Goal: Task Accomplishment & Management: Manage account settings

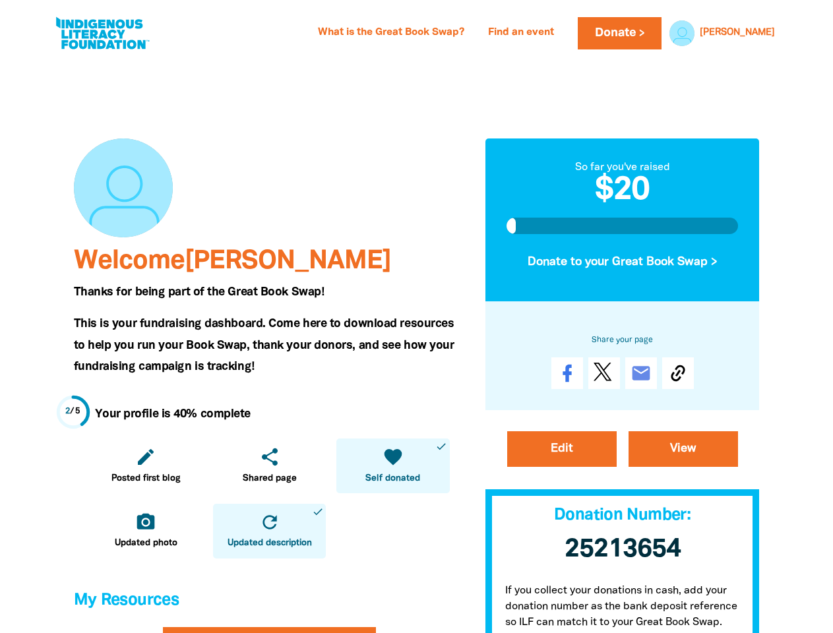
click at [416, 319] on span "This is your fundraising dashboard. Come here to download resources to help you…" at bounding box center [264, 345] width 381 height 53
click at [756, 33] on link "[PERSON_NAME]" at bounding box center [737, 32] width 75 height 9
click at [146, 466] on icon "edit" at bounding box center [145, 457] width 21 height 21
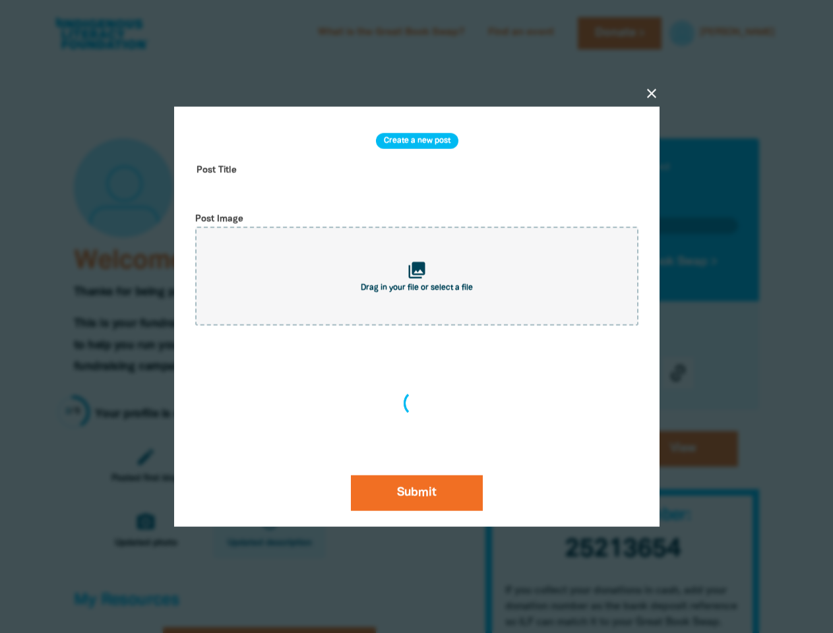
click at [269, 466] on div "close Create a new post Post Title Post Image collections Drag in your file or …" at bounding box center [417, 317] width 528 height 547
click at [392, 466] on div "Create a new post Post Title Post Image collections Drag in your file or select…" at bounding box center [417, 317] width 454 height 389
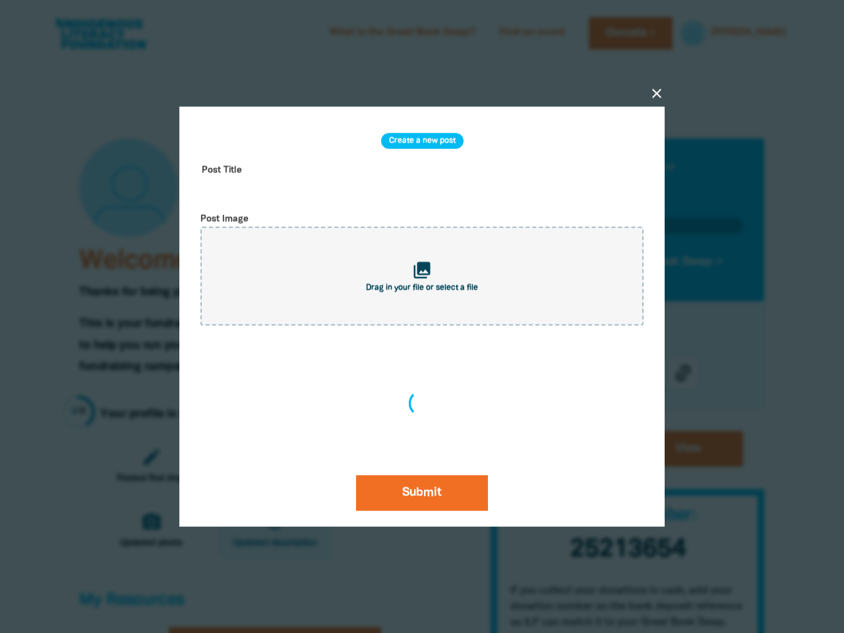
click at [146, 531] on div at bounding box center [422, 316] width 844 height 633
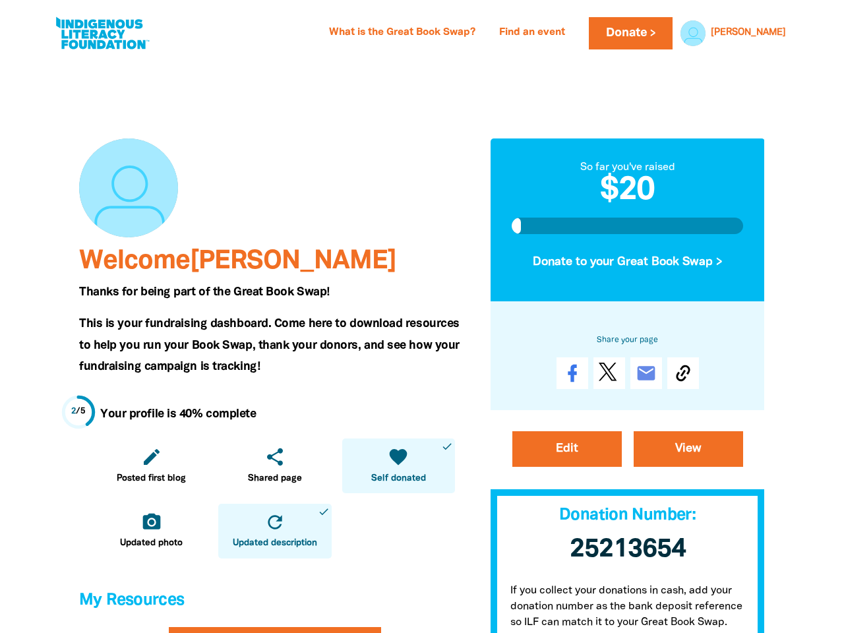
click at [269, 531] on icon "refresh" at bounding box center [275, 522] width 21 height 21
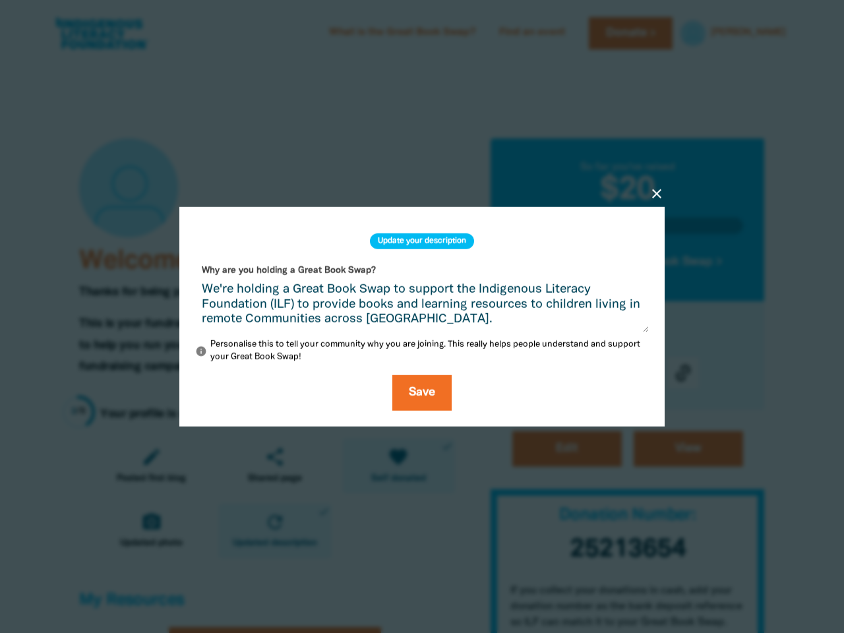
click at [623, 262] on div "close Update your description Why are you holding a Great Book Swap? We're hold…" at bounding box center [422, 317] width 528 height 346
click at [678, 373] on div "close Update your description Why are you holding a Great Book Swap? We're hold…" at bounding box center [422, 317] width 528 height 346
